Goal: Information Seeking & Learning: Learn about a topic

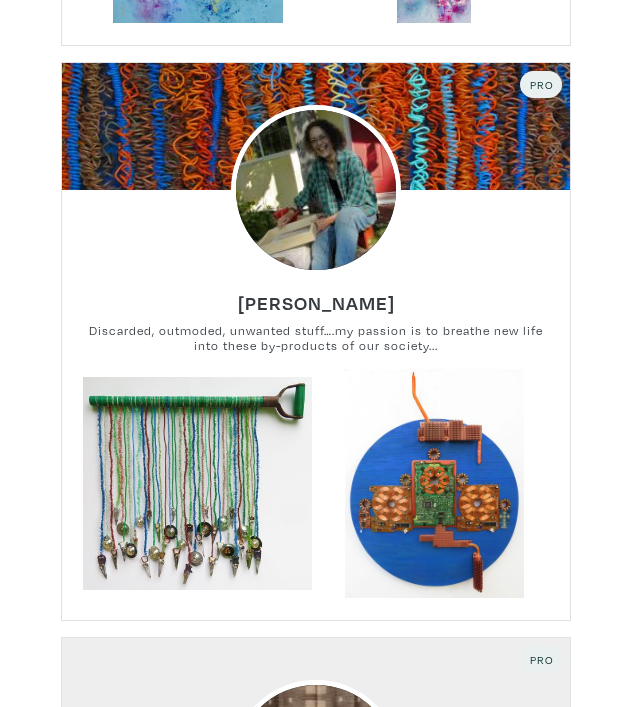
scroll to position [2807, 0]
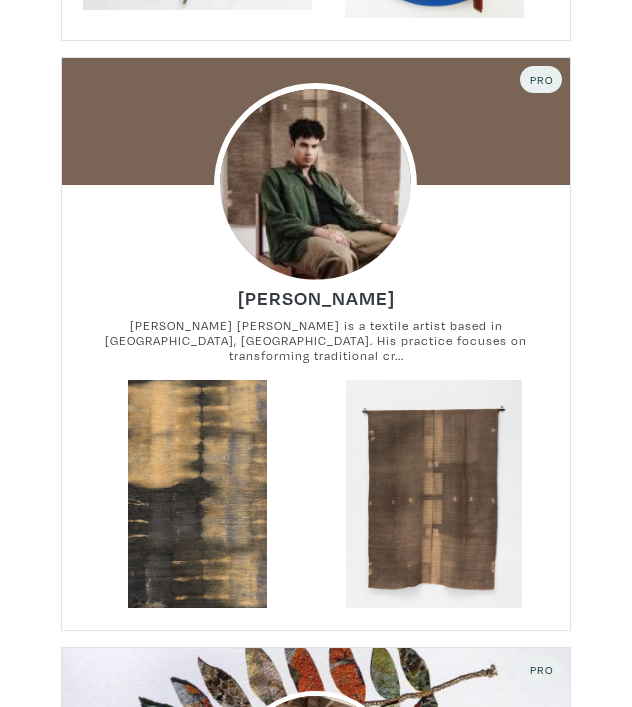
click at [290, 207] on img at bounding box center [315, 185] width 203 height 203
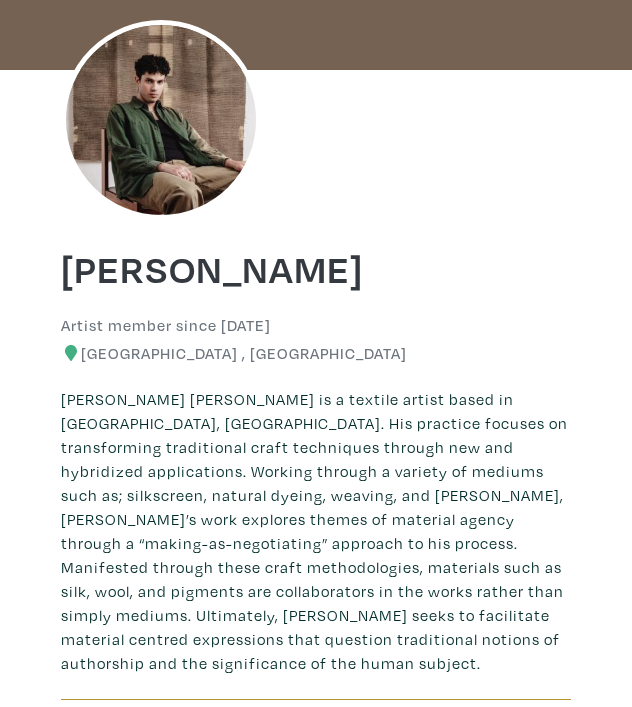
scroll to position [140, 0]
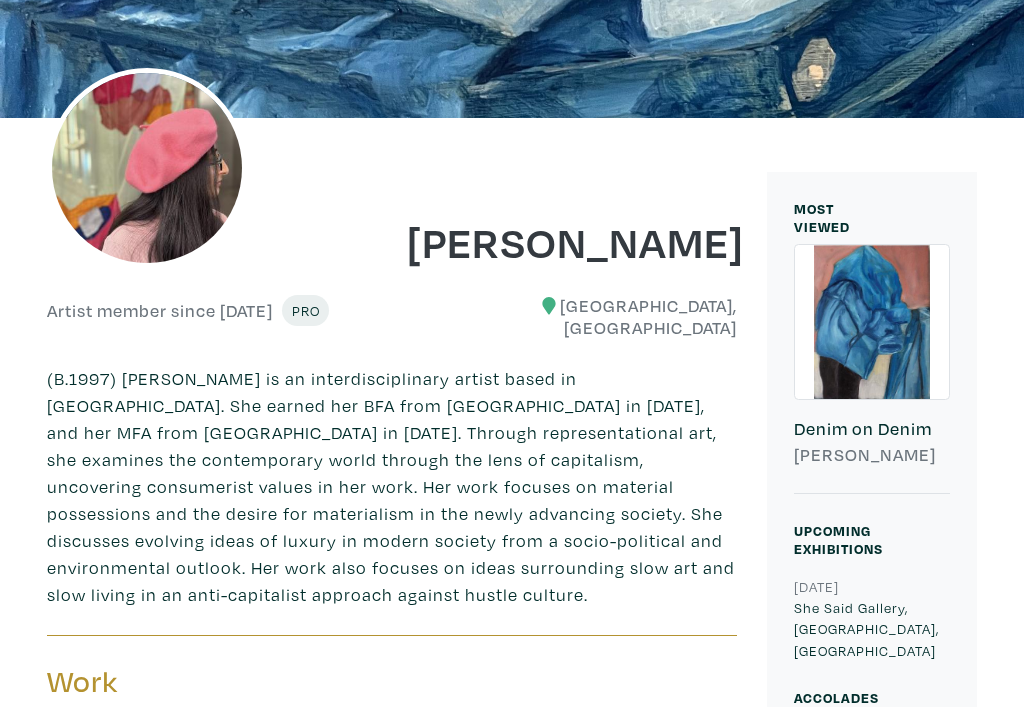
scroll to position [220, 0]
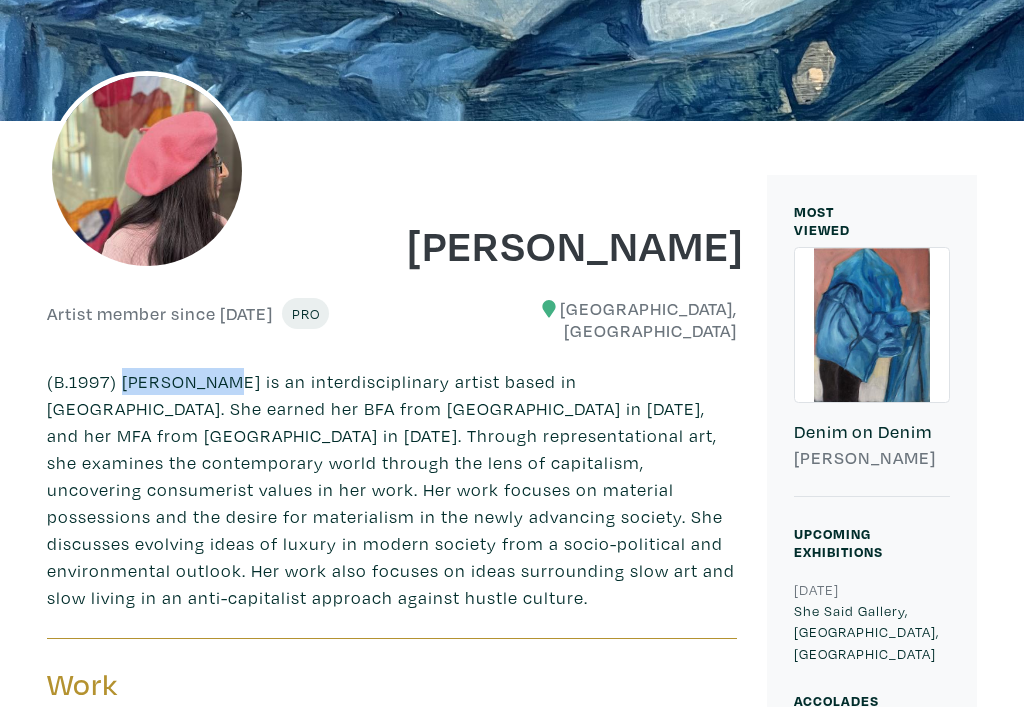
drag, startPoint x: 122, startPoint y: 364, endPoint x: 203, endPoint y: 367, distance: 81.0
click at [204, 368] on p "(B.1997) Afifa Bari is an interdisciplinary artist based in Toronto. She earned…" at bounding box center [392, 489] width 690 height 243
copy p "Afifa Bari"
